Goal: Task Accomplishment & Management: Manage account settings

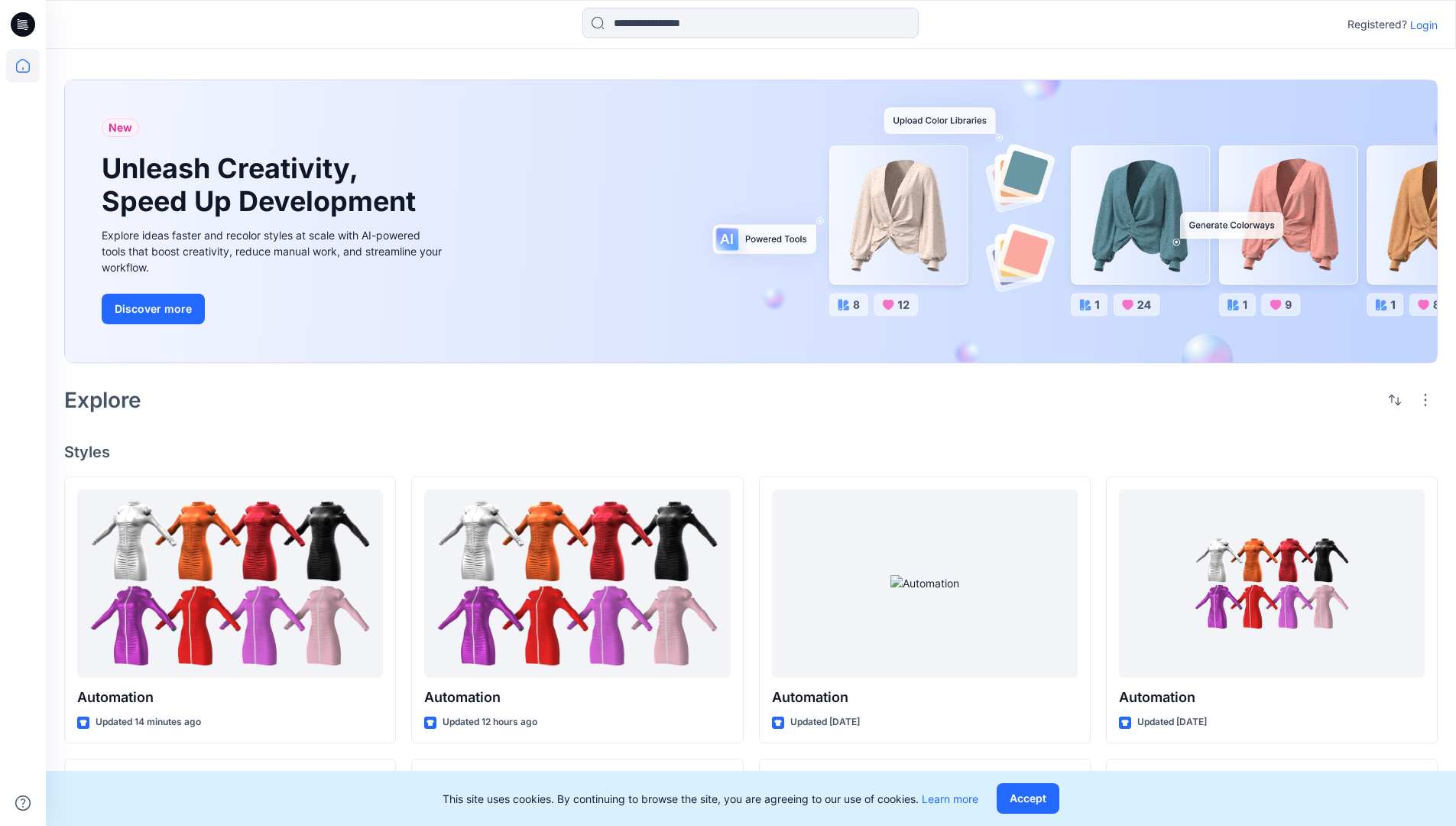
click at [1421, 25] on p "Login" at bounding box center [1424, 24] width 27 height 16
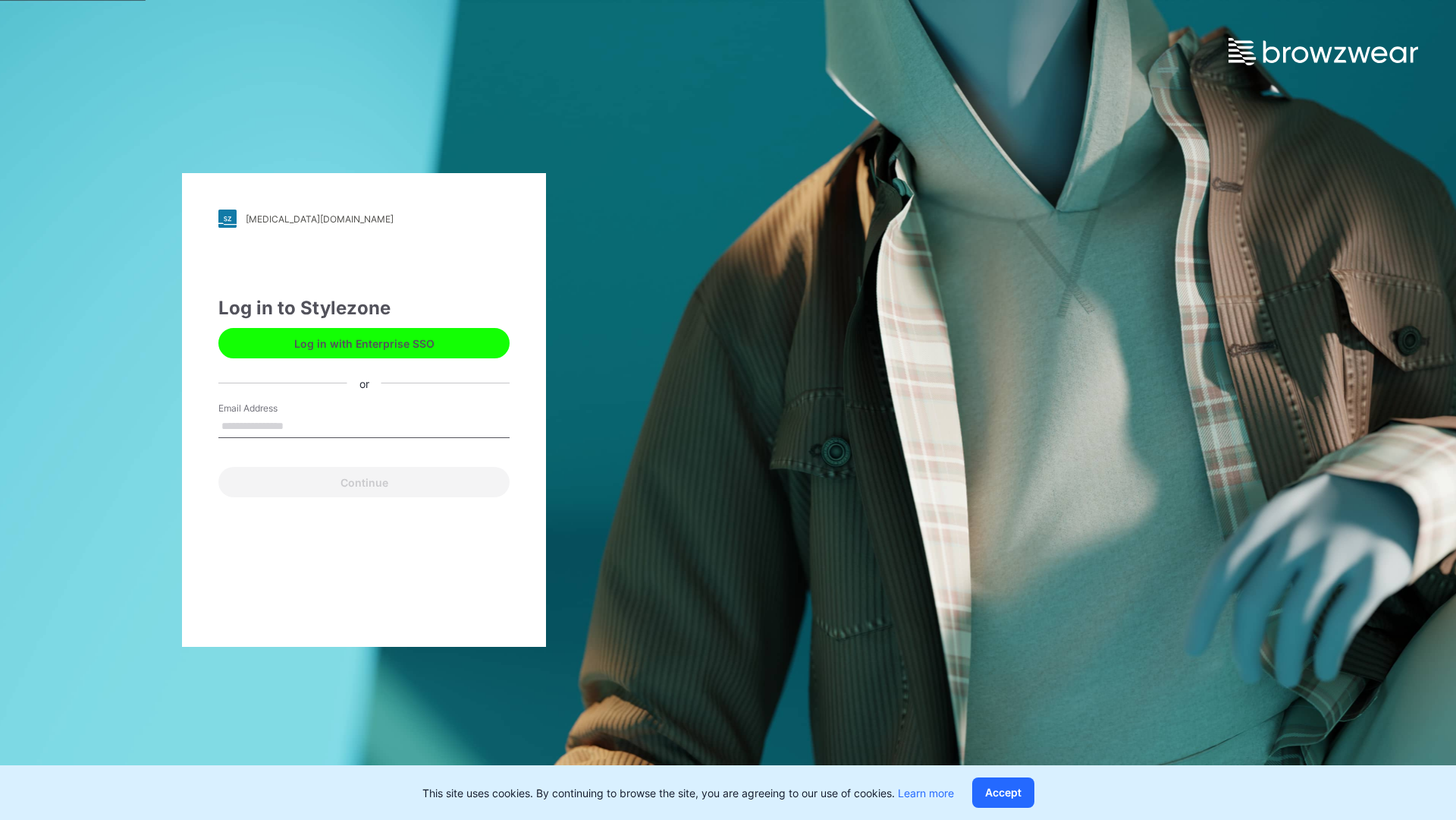
click at [300, 425] on input "Email Address" at bounding box center [364, 427] width 291 height 23
type input "*****"
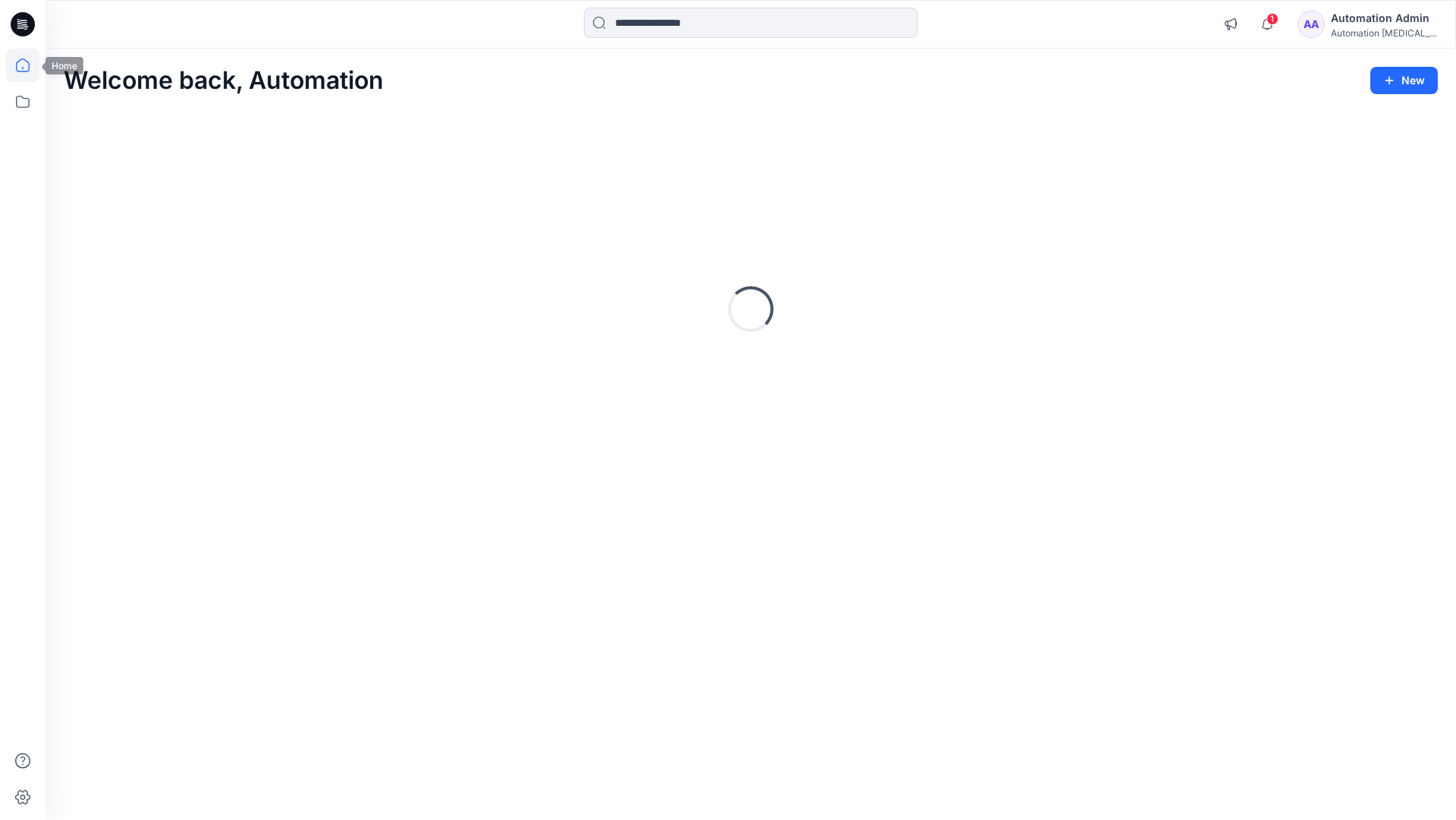
click at [29, 65] on icon at bounding box center [22, 65] width 14 height 14
click at [1375, 20] on div "Automation Admin" at bounding box center [1384, 18] width 106 height 18
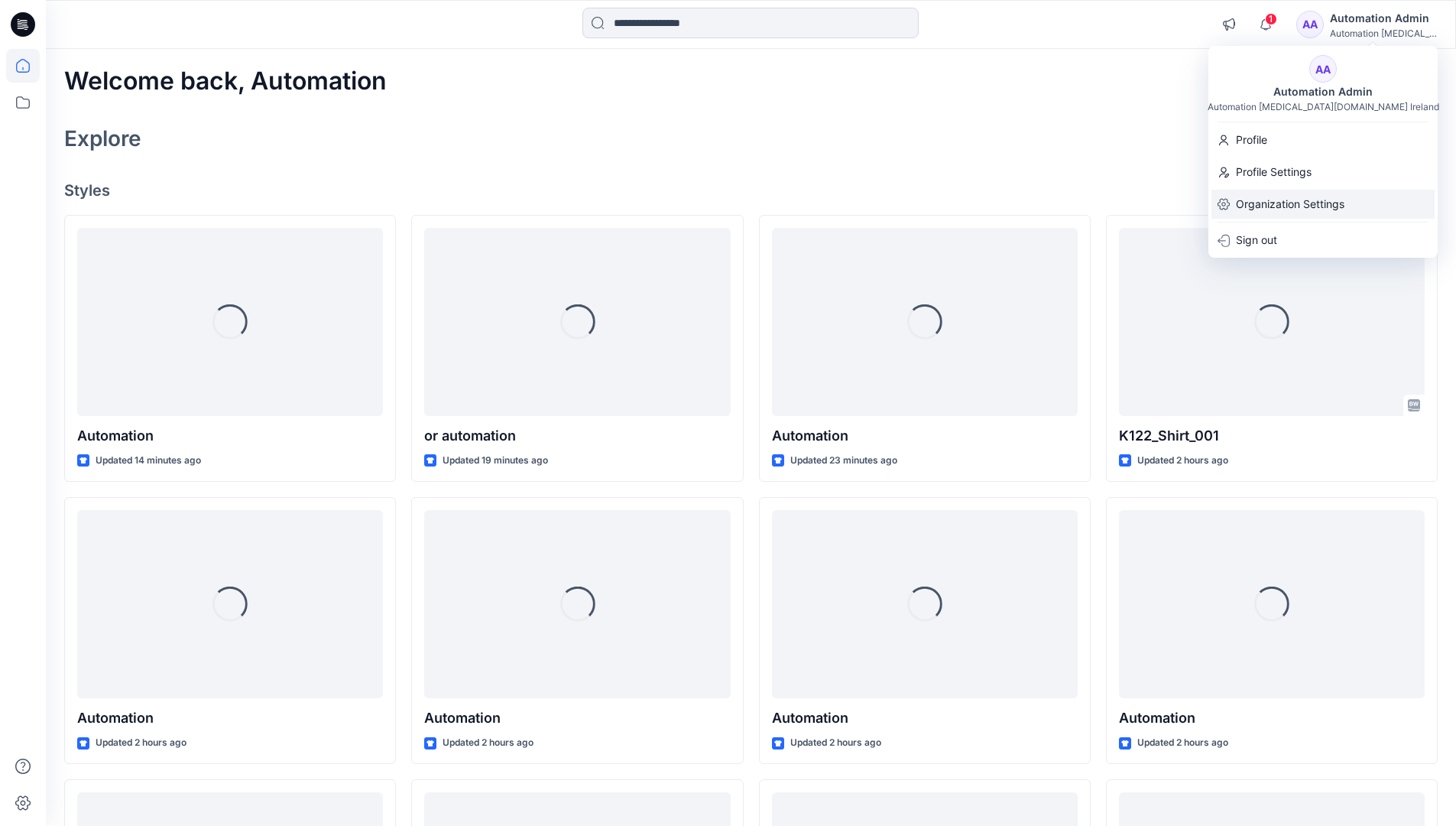
click at [1253, 207] on p "Organization Settings" at bounding box center [1290, 203] width 109 height 29
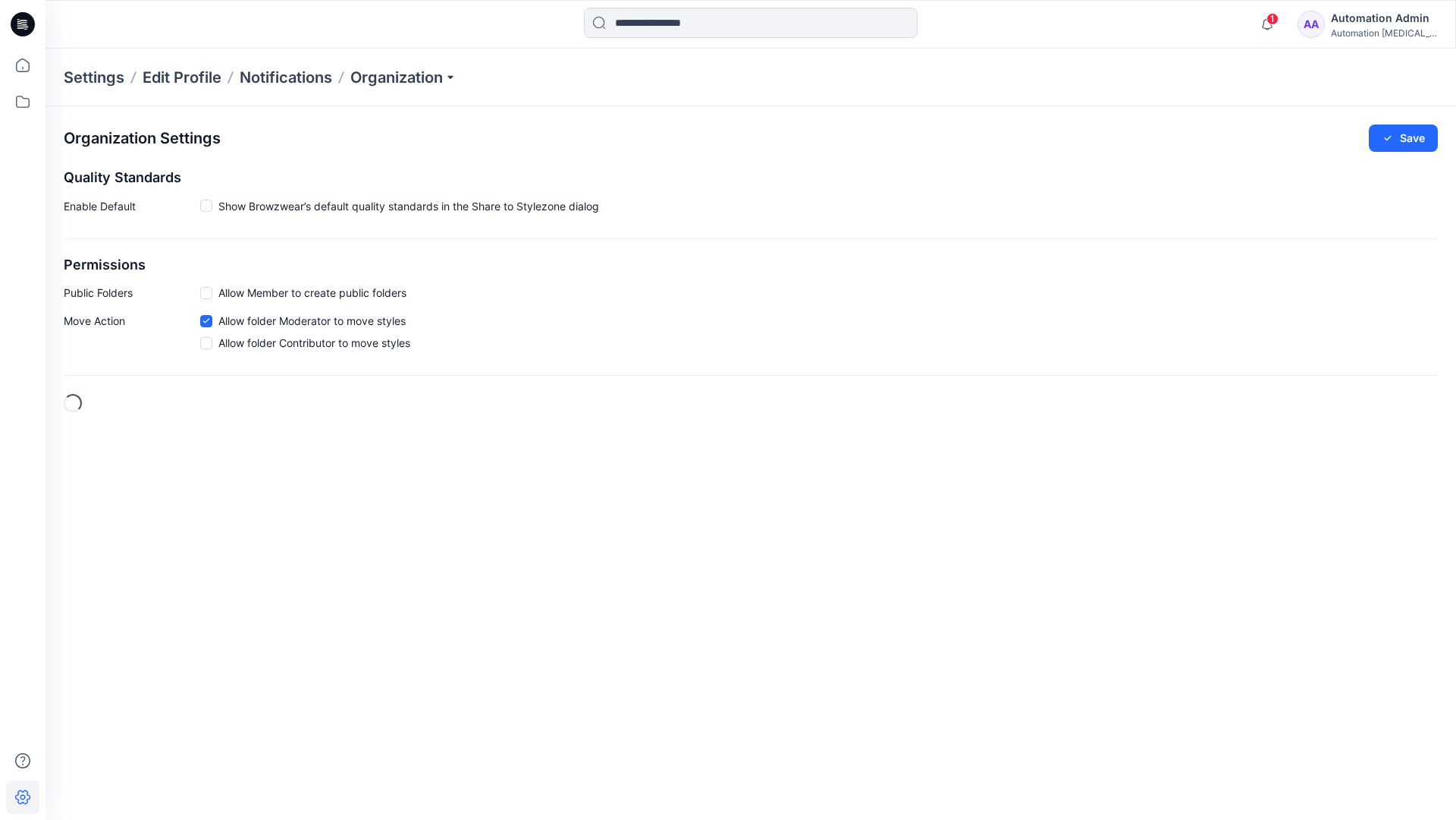
click at [83, 265] on h2 "Permissions" at bounding box center [751, 265] width 1374 height 16
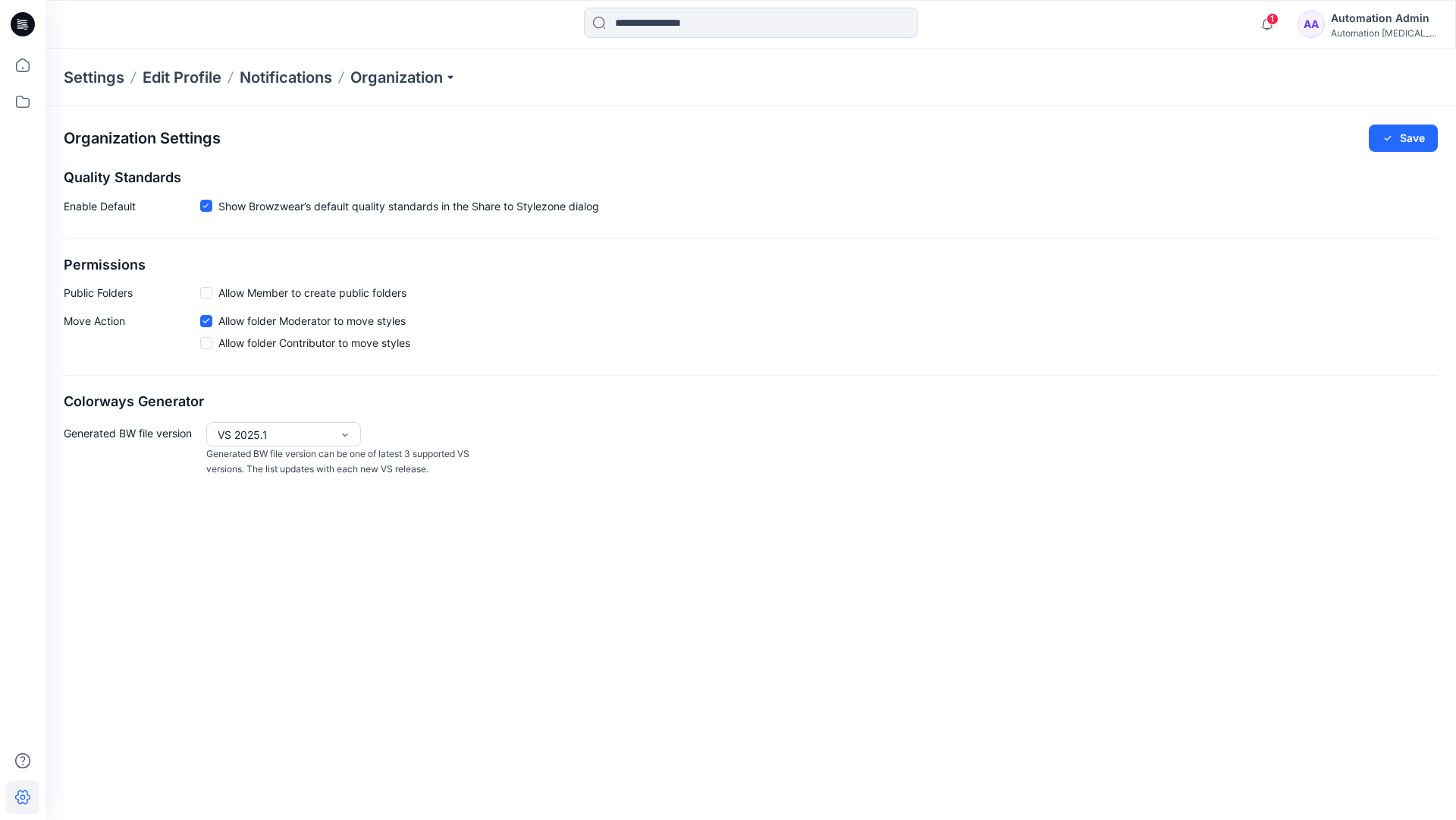
drag, startPoint x: 83, startPoint y: 265, endPoint x: 142, endPoint y: 289, distance: 63.7
click at [142, 289] on p "Public Folders" at bounding box center [132, 292] width 136 height 16
click at [87, 297] on p "Public Folders" at bounding box center [132, 292] width 136 height 16
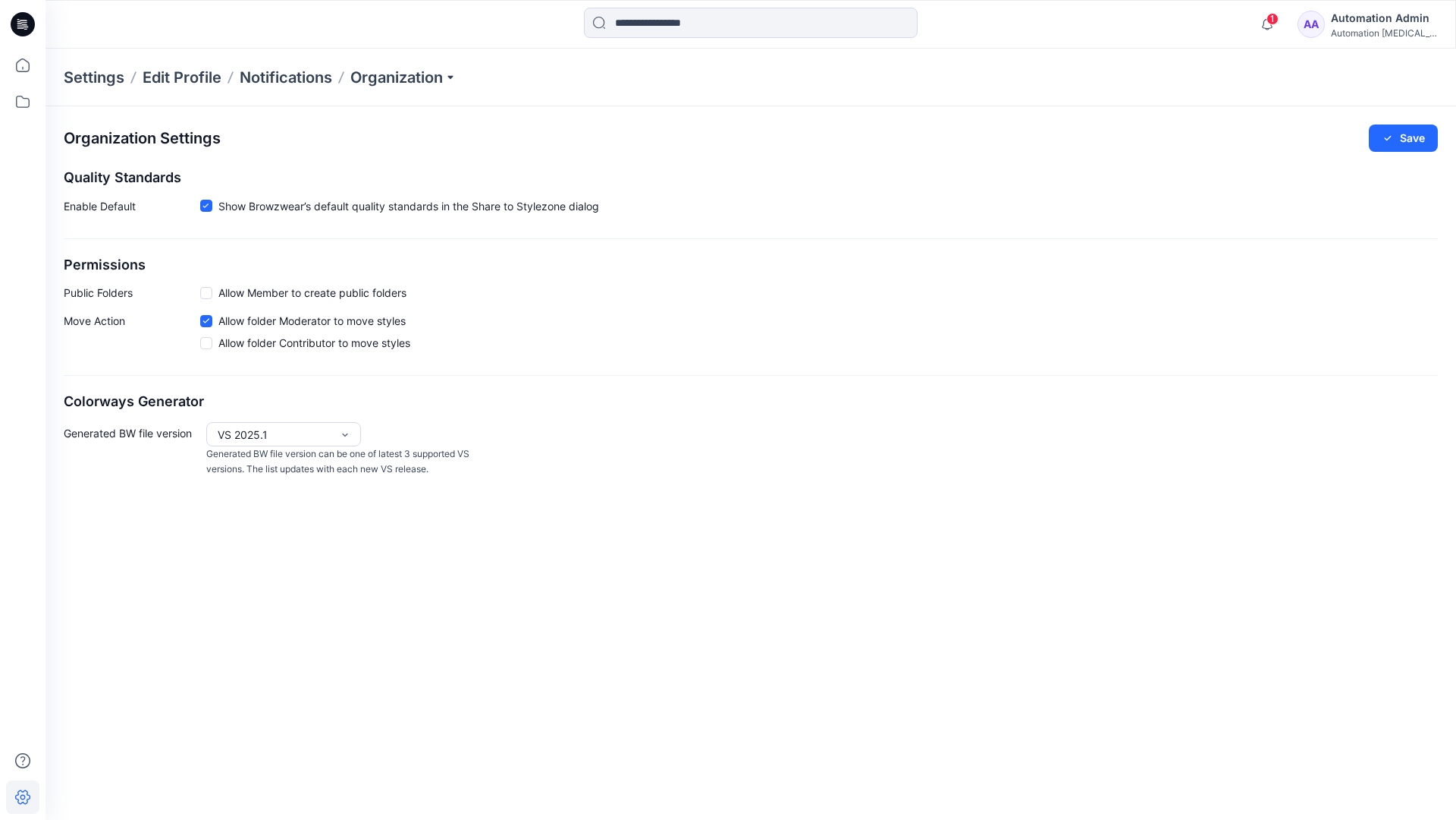
click at [94, 322] on p "Move Action" at bounding box center [132, 334] width 136 height 44
click at [116, 379] on div "Organization Settings Save Quality Standards Enable Default Show Browzwear’s de…" at bounding box center [751, 301] width 1411 height 389
click at [1396, 17] on div "Automation Admin" at bounding box center [1384, 18] width 106 height 18
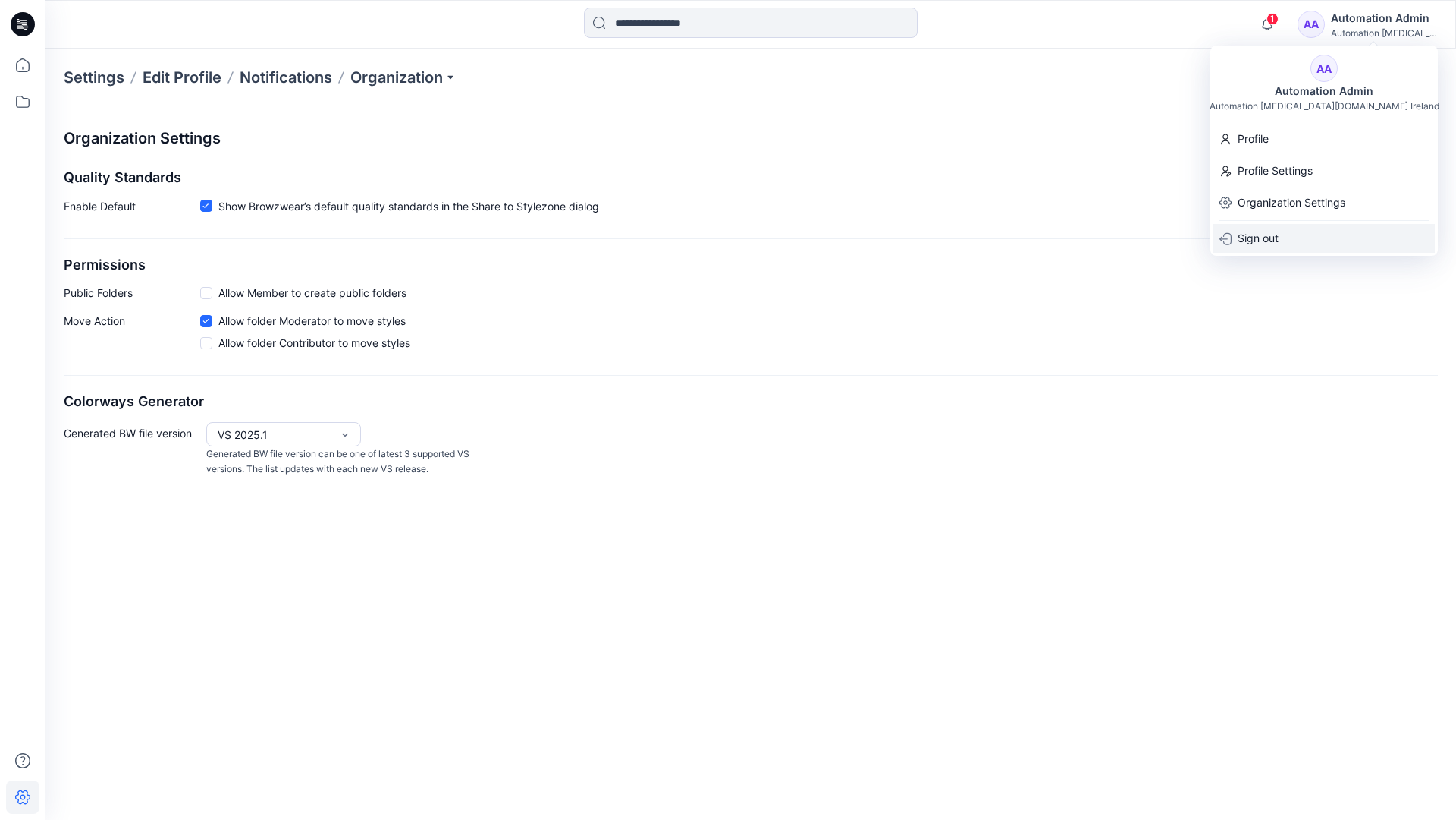
click at [1252, 234] on p "Sign out" at bounding box center [1258, 238] width 41 height 29
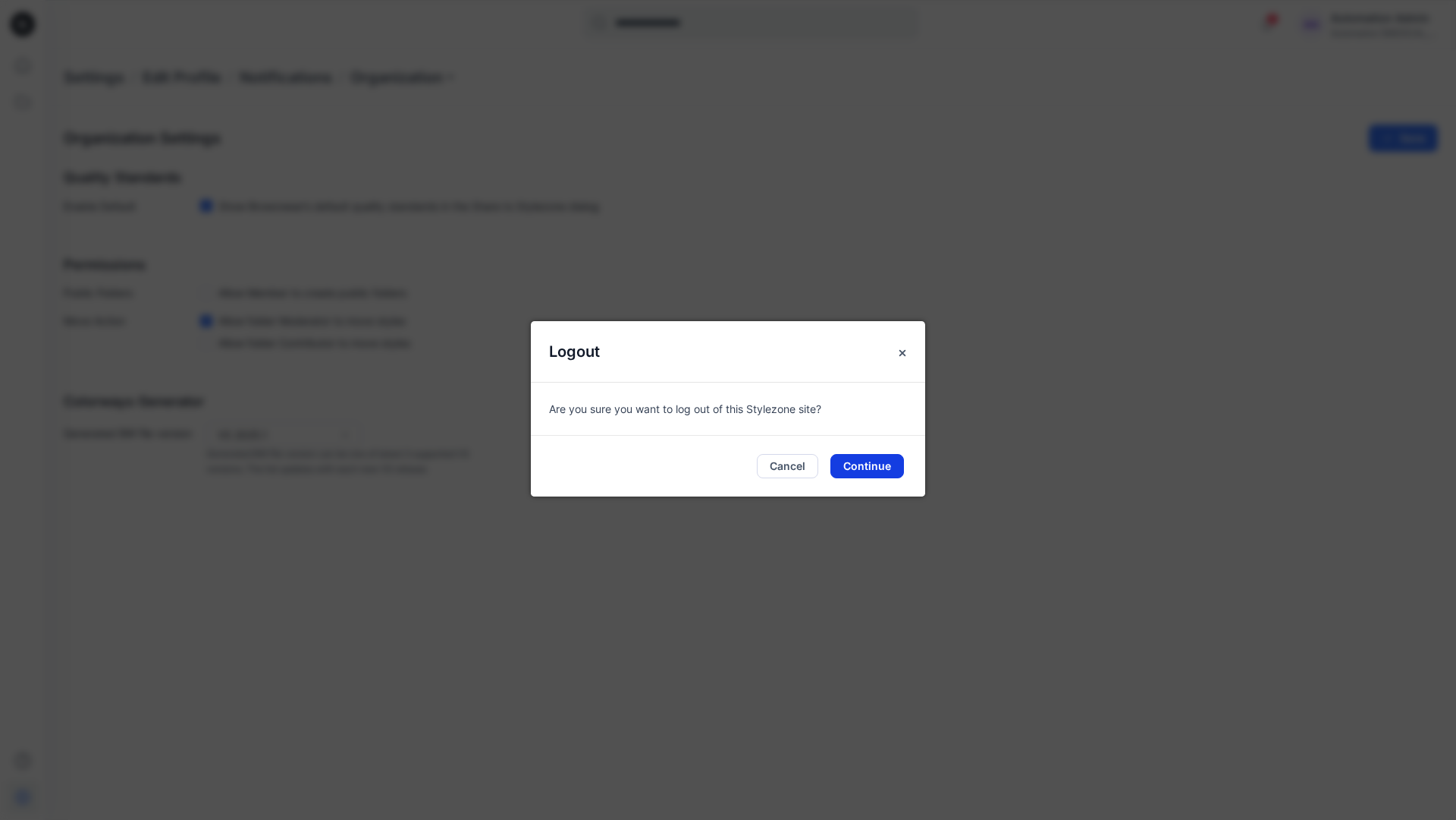
click at [869, 468] on button "Continue" at bounding box center [867, 466] width 74 height 25
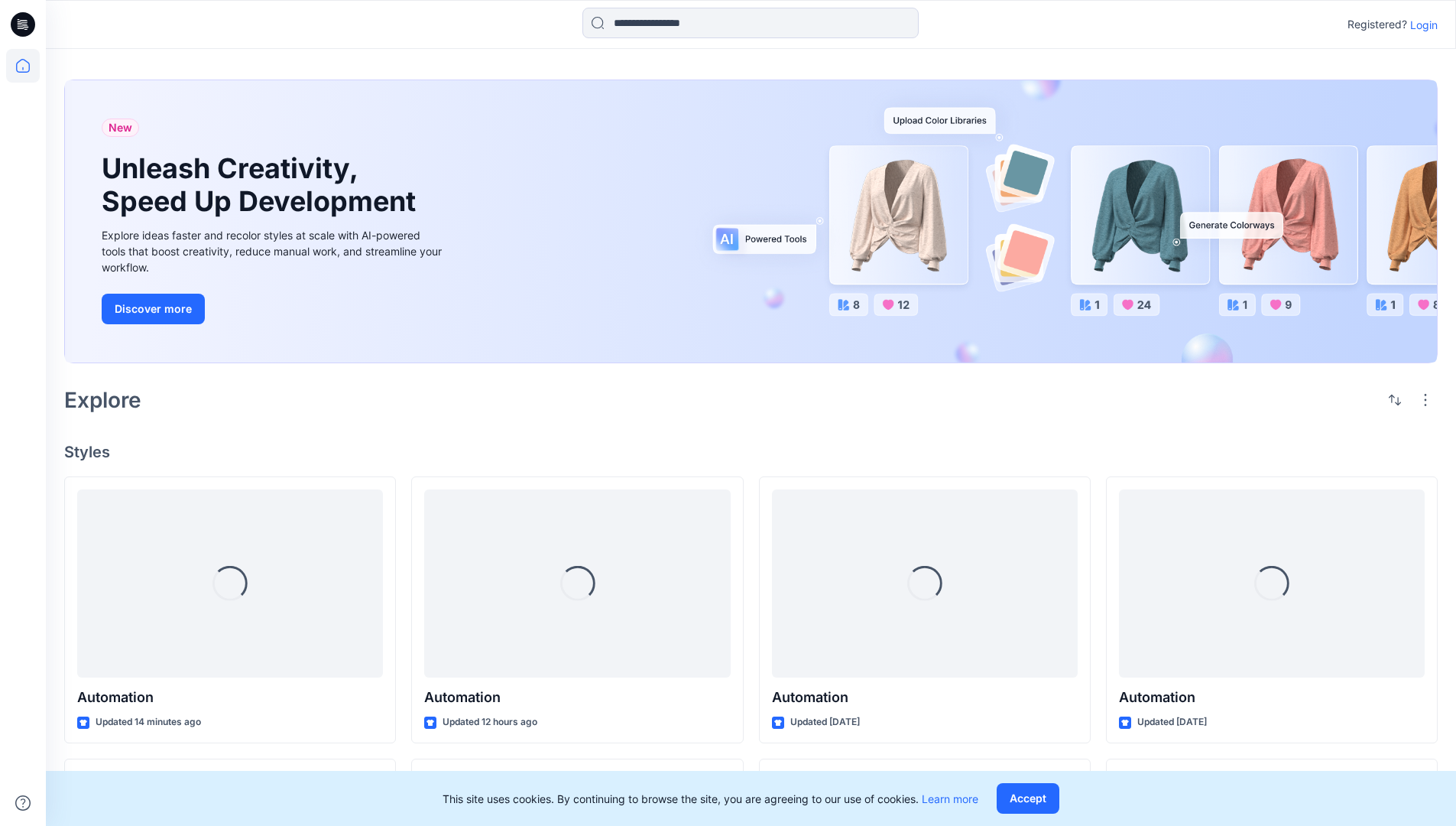
click at [1421, 25] on p "Login" at bounding box center [1424, 24] width 27 height 16
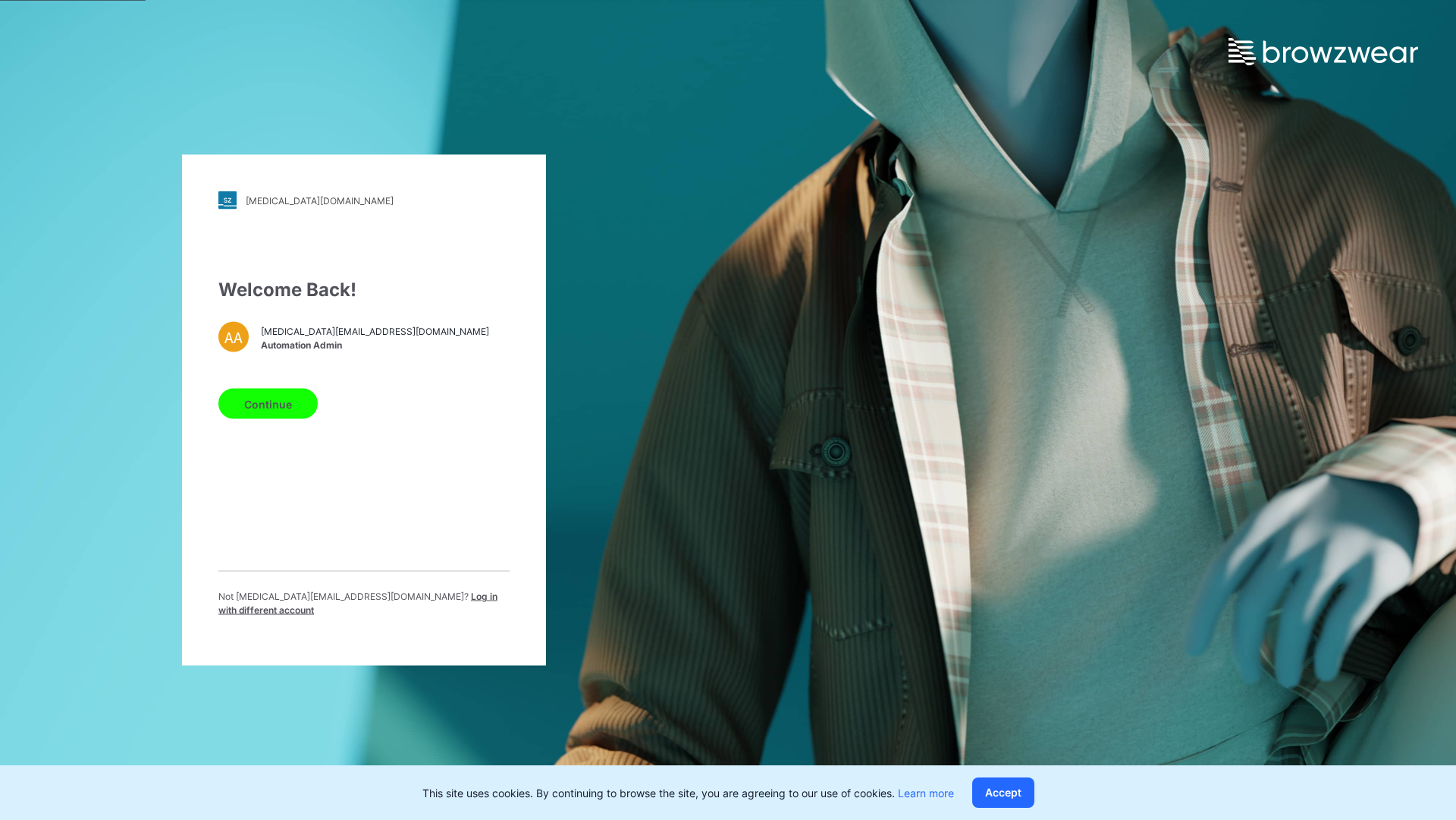
click at [375, 599] on span "Log in with different account" at bounding box center [358, 603] width 279 height 25
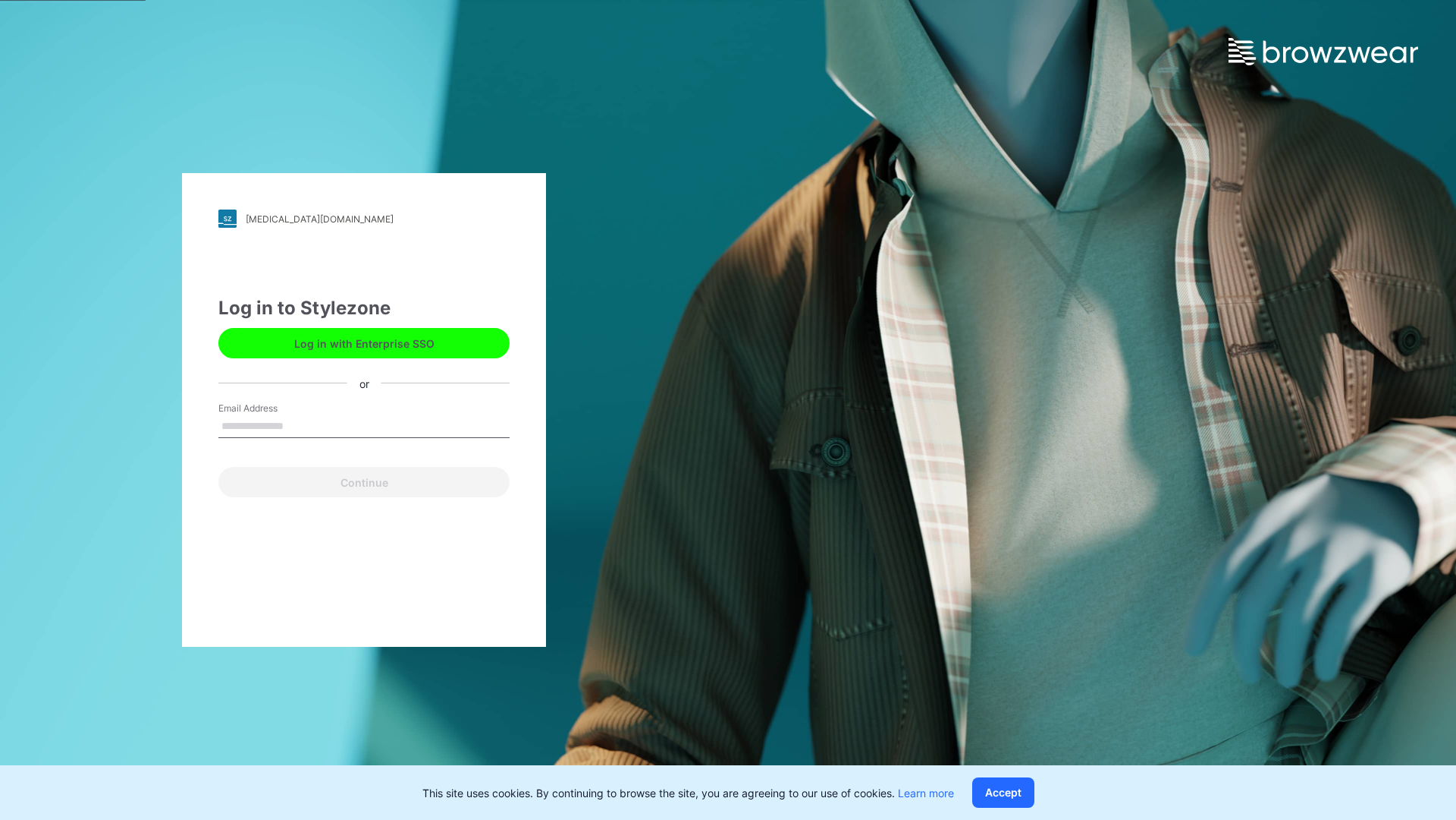
click at [300, 425] on input "Email Address" at bounding box center [364, 427] width 291 height 23
type input "**********"
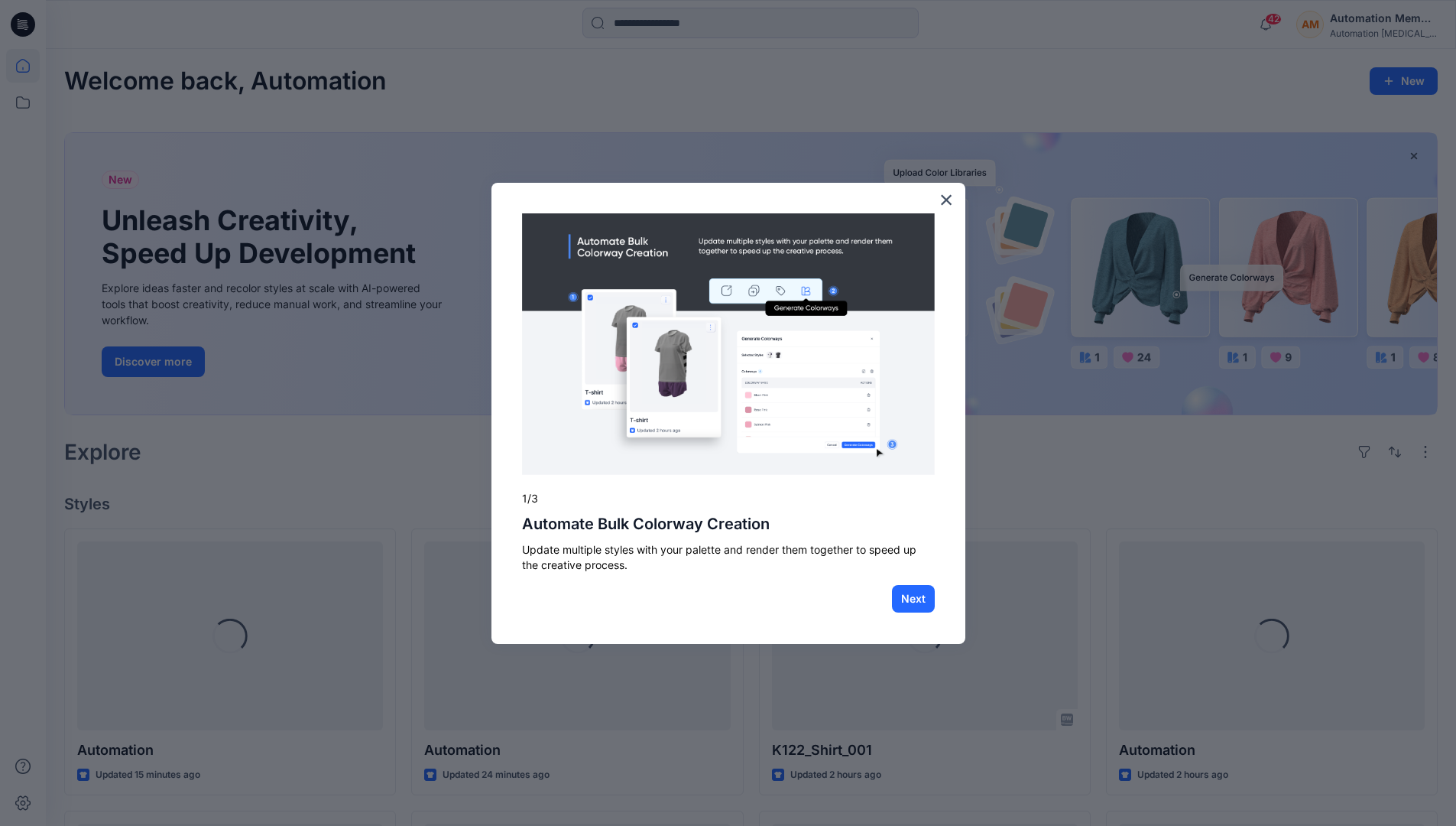
click at [26, 66] on body "42 Notifications Automation Admin has invited you to the Folder public 11 hours…" at bounding box center [728, 716] width 1456 height 1434
